Goal: Transaction & Acquisition: Subscribe to service/newsletter

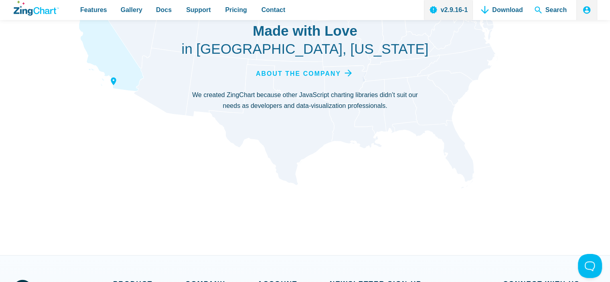
scroll to position [2988, 0]
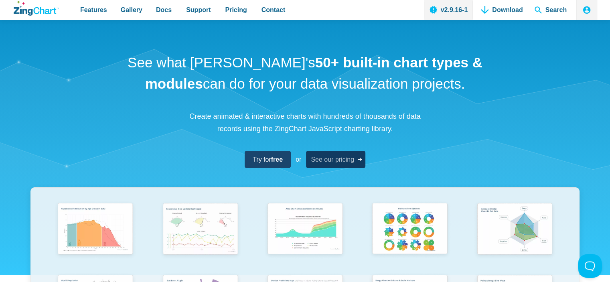
click at [343, 162] on span "See our pricing" at bounding box center [332, 159] width 43 height 11
